Goal: Transaction & Acquisition: Obtain resource

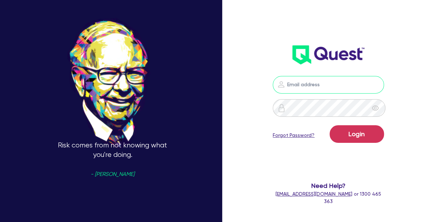
type input "[PERSON_NAME][EMAIL_ADDRESS][PERSON_NAME][DOMAIN_NAME]"
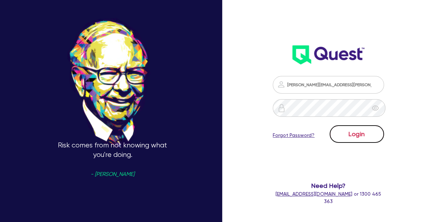
click at [359, 132] on button "Login" at bounding box center [357, 134] width 54 height 18
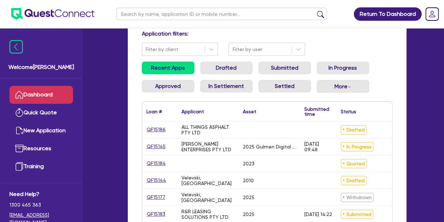
scroll to position [60, 0]
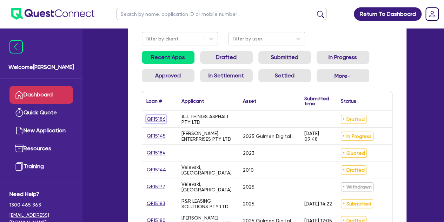
click at [153, 118] on link "QF15186" at bounding box center [156, 119] width 20 height 8
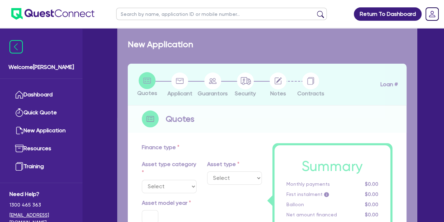
type input "30,000"
type input "4"
type input "1,226.18"
type input "2"
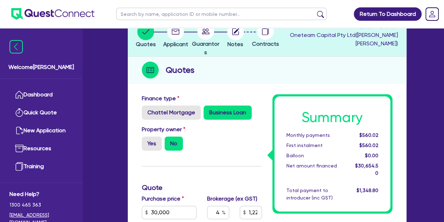
scroll to position [28, 0]
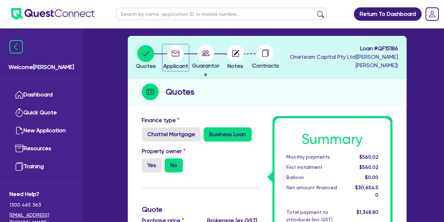
click at [178, 53] on circle "button" at bounding box center [175, 53] width 17 height 17
select select "COMPANY"
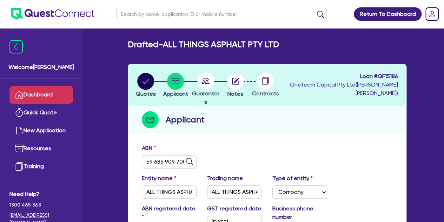
click at [51, 92] on link "Dashboard" at bounding box center [41, 95] width 64 height 18
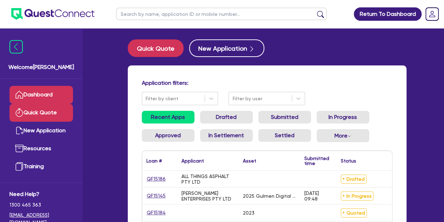
click at [41, 106] on link "Quick Quote" at bounding box center [41, 113] width 64 height 18
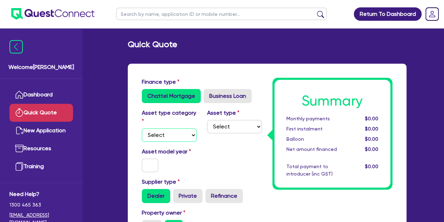
click at [169, 138] on select "Select Cars and light trucks Primary assets Secondary assets Tertiary assets" at bounding box center [169, 134] width 55 height 13
select select "CARS_AND_LIGHT_TRUCKS"
click at [142, 128] on select "Select Cars and light trucks Primary assets Secondary assets Tertiary assets" at bounding box center [169, 134] width 55 height 13
click at [206, 128] on div "Asset type Select Passenger vehicles Vans and utes Light trucks up to 4.5 tonne" at bounding box center [234, 125] width 65 height 33
click at [210, 127] on select "Select Passenger vehicles Vans and utes Light trucks up to 4.5 tonne" at bounding box center [234, 126] width 55 height 13
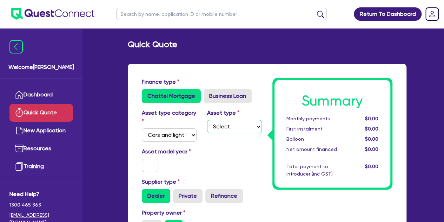
select select "PASSENGER_VEHICLES"
click at [207, 120] on select "Select Passenger vehicles Vans and utes Light trucks up to 4.5 tonne" at bounding box center [234, 126] width 55 height 13
click at [147, 165] on input "text" at bounding box center [150, 164] width 17 height 13
type input "2024"
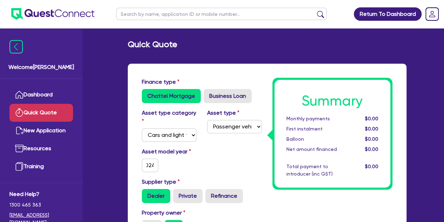
scroll to position [0, 0]
click at [200, 167] on div "Asset model year [DATE]" at bounding box center [169, 159] width 65 height 25
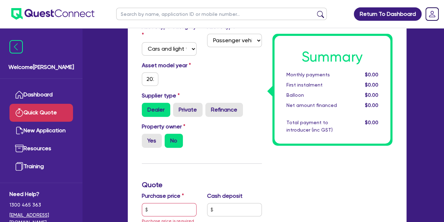
scroll to position [93, 0]
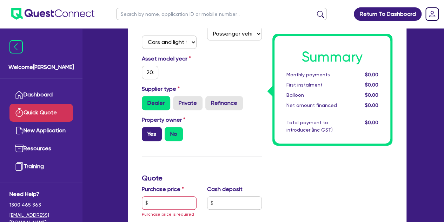
click at [151, 133] on label "Yes" at bounding box center [152, 134] width 20 height 14
click at [146, 131] on input "Yes" at bounding box center [144, 129] width 5 height 5
radio input "true"
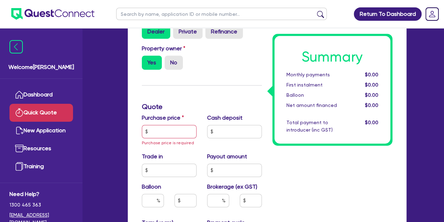
scroll to position [164, 0]
click at [151, 133] on input "text" at bounding box center [169, 131] width 55 height 13
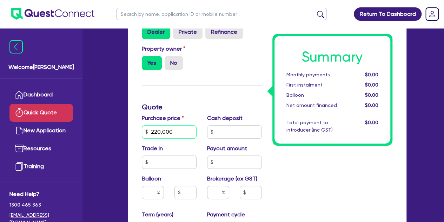
type input "220,000"
click at [199, 78] on div "Finance type Chattel Mortgage Business Loan Asset type category Select Cars and…" at bounding box center [202, 150] width 131 height 472
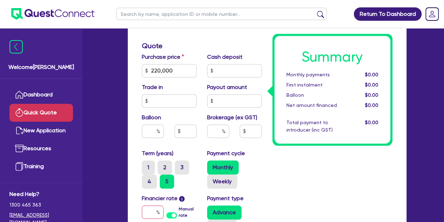
scroll to position [227, 0]
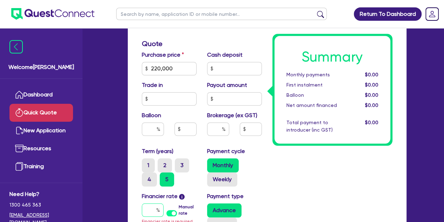
click at [152, 212] on input "text" at bounding box center [153, 209] width 22 height 13
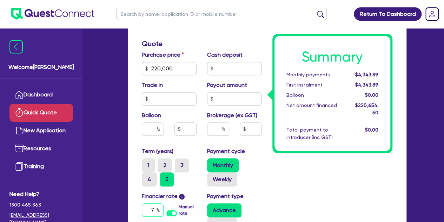
type input "7"
click at [218, 126] on input "text" at bounding box center [218, 128] width 22 height 13
type input "8"
type input "17,652.36"
type input "4"
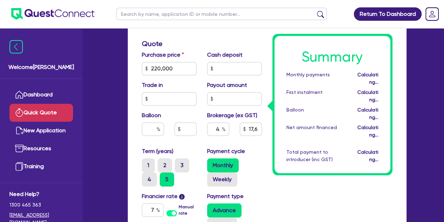
type input "8,826.18"
click at [292, 199] on div "Summary Monthly payments Calculating... First instalment Calculating... Balloon…" at bounding box center [332, 87] width 131 height 472
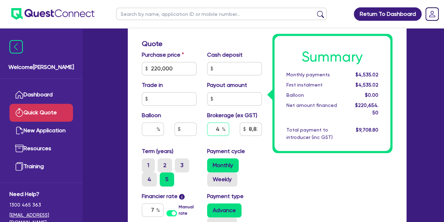
click at [222, 131] on div "4" at bounding box center [218, 128] width 22 height 13
type input "8"
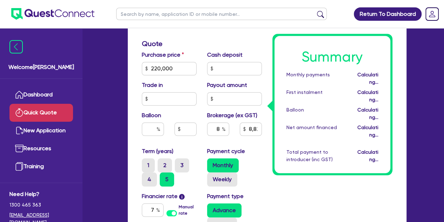
type input "17,652.36"
click at [299, 186] on div "Summary Monthly payments Calculating... First instalment Calculating... Balloon…" at bounding box center [332, 87] width 131 height 472
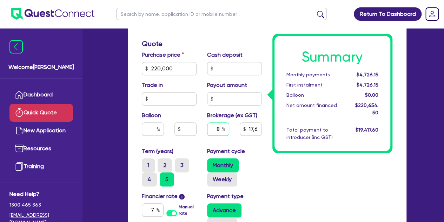
click at [220, 131] on input "8" at bounding box center [218, 128] width 22 height 13
type input "5"
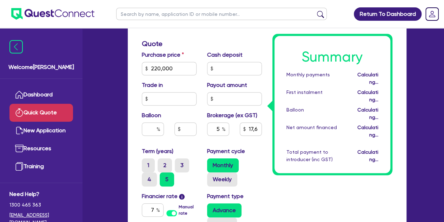
type input "11,032.73"
click at [264, 170] on div "Payment cycle Monthly Weekly" at bounding box center [234, 166] width 65 height 39
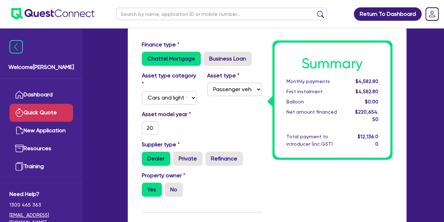
scroll to position [0, 0]
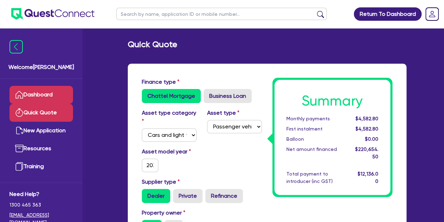
click at [29, 89] on link "Dashboard" at bounding box center [41, 95] width 64 height 18
